Goal: Task Accomplishment & Management: Use online tool/utility

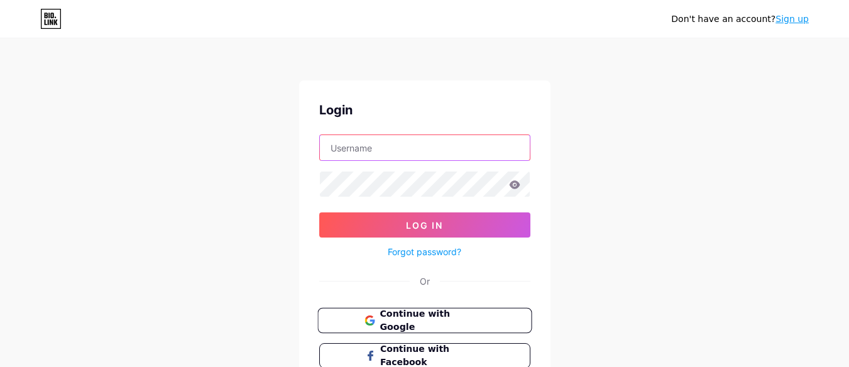
type input "synergypharmacyuk@gmail.com"
click at [412, 312] on button "Continue with Google" at bounding box center [424, 321] width 214 height 26
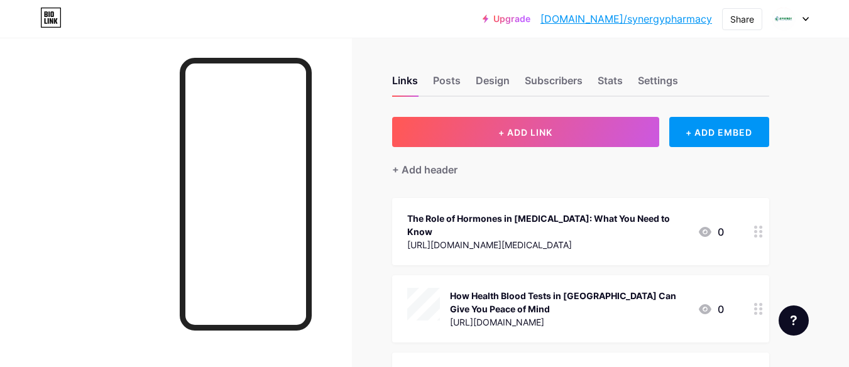
click at [521, 152] on div "+ Add header" at bounding box center [580, 162] width 377 height 31
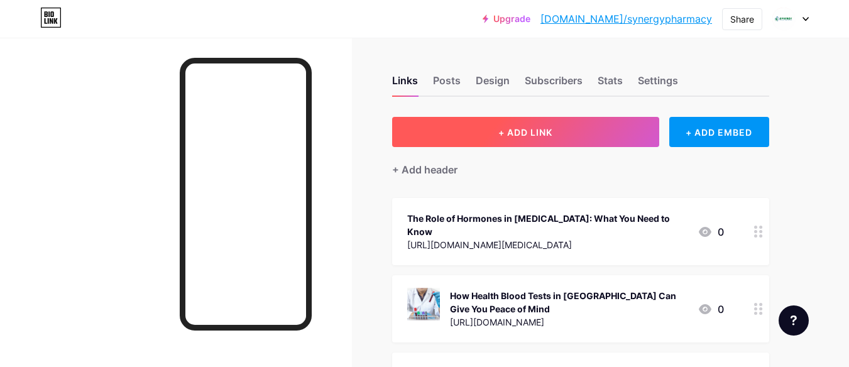
click at [524, 136] on span "+ ADD LINK" at bounding box center [525, 132] width 54 height 11
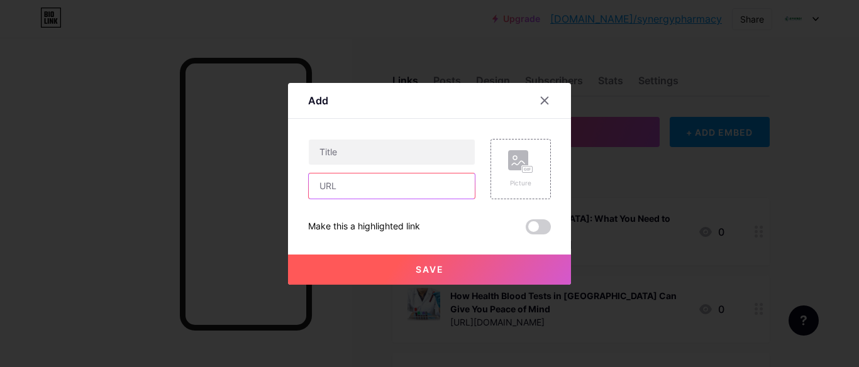
click at [331, 195] on input "text" at bounding box center [392, 185] width 166 height 25
paste input "[URL][DOMAIN_NAME][DEMOGRAPHIC_DATA]"
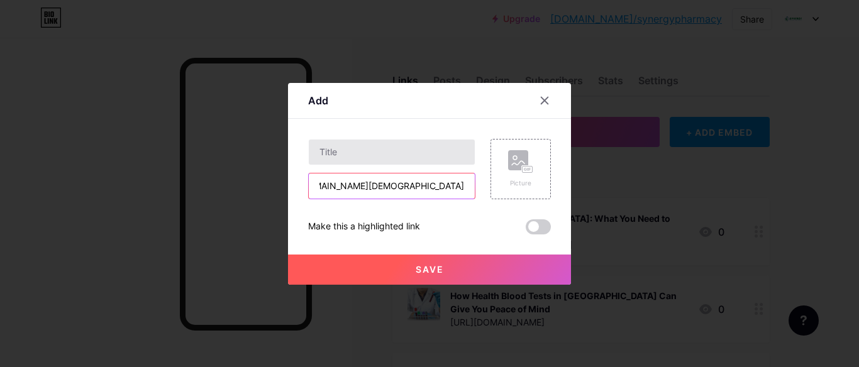
type input "[URL][DOMAIN_NAME][DEMOGRAPHIC_DATA]"
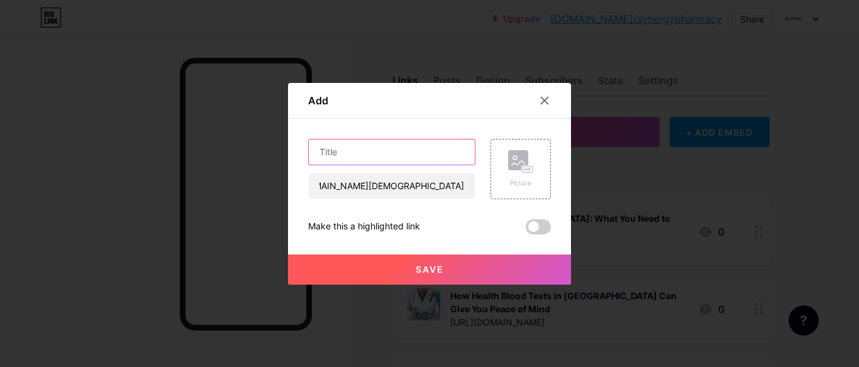
scroll to position [0, 0]
click at [375, 150] on input "text" at bounding box center [392, 152] width 166 height 25
paste input "How to Regrow Hair: Medications That Work for [DEMOGRAPHIC_DATA][MEDICAL_DATA]"
type input "How to Regrow Hair: Medications That Work for [DEMOGRAPHIC_DATA][MEDICAL_DATA]"
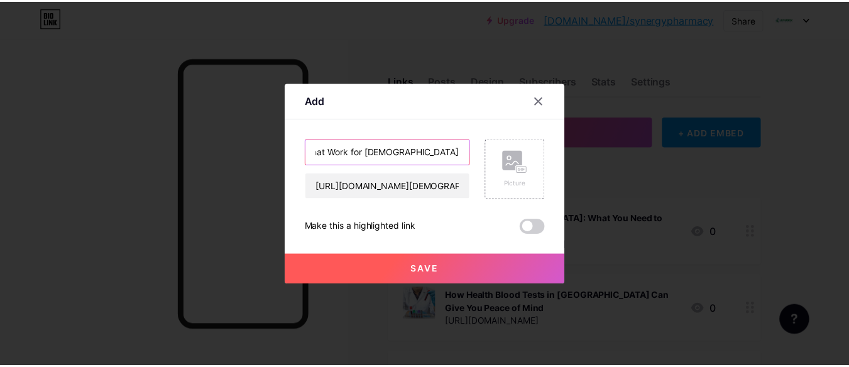
scroll to position [0, 0]
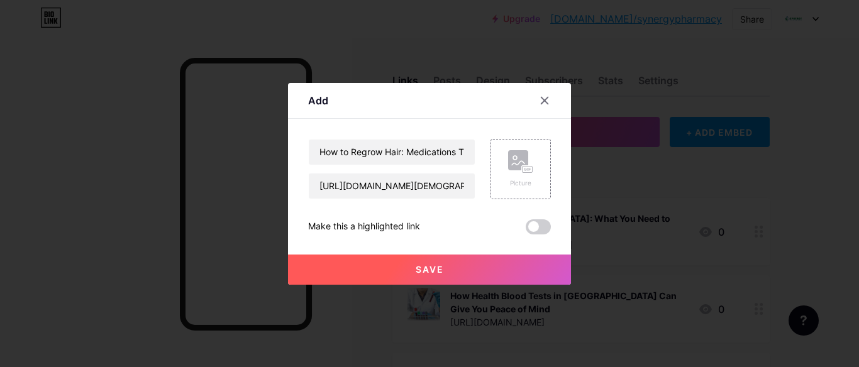
click at [402, 272] on button "Save" at bounding box center [429, 270] width 283 height 30
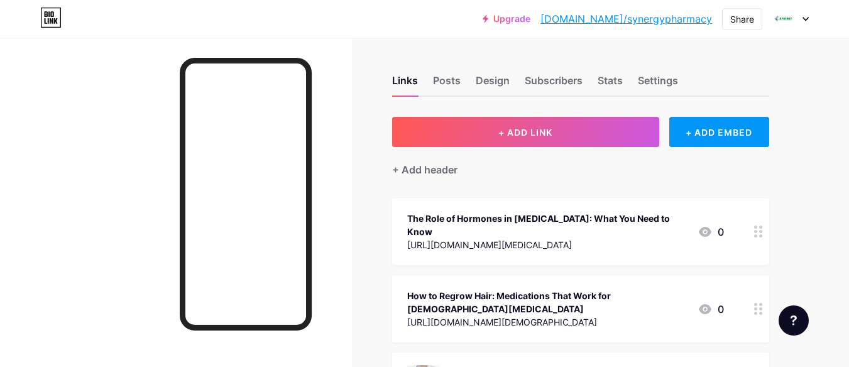
click at [657, 15] on link "[DOMAIN_NAME]/synergypharmacy" at bounding box center [627, 18] width 172 height 15
click at [52, 14] on icon at bounding box center [50, 18] width 21 height 20
click at [40, 15] on div "Upgrade [DOMAIN_NAME]/synerg... [DOMAIN_NAME]/synergypharmacy Share Switch acco…" at bounding box center [424, 19] width 849 height 23
click at [38, 25] on div "Upgrade [DOMAIN_NAME]/synerg... [DOMAIN_NAME]/synergypharmacy Share Switch acco…" at bounding box center [424, 19] width 849 height 23
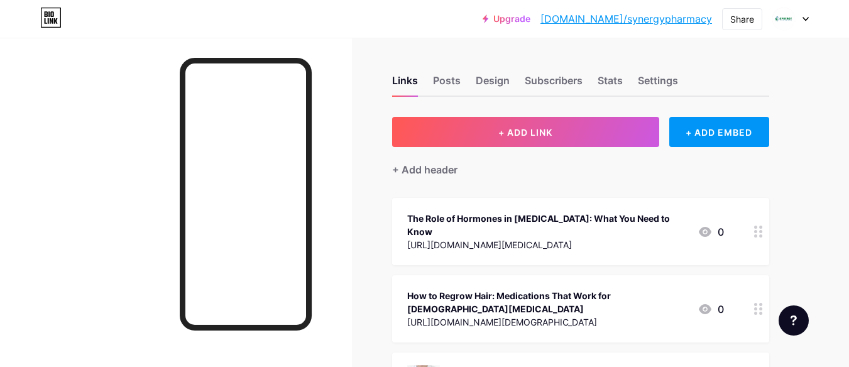
click at [41, 18] on icon at bounding box center [50, 17] width 19 height 19
click at [616, 16] on link "[DOMAIN_NAME]/synergypharmacy" at bounding box center [627, 18] width 172 height 15
